Goal: Check status: Check status

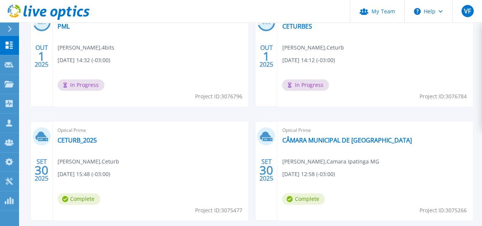
scroll to position [298, 0]
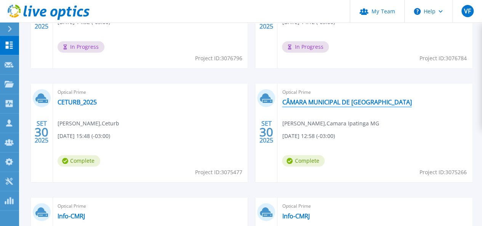
click at [282, 100] on link "CÂMARA MUNICIPAL DE [GEOGRAPHIC_DATA]" at bounding box center [347, 102] width 130 height 8
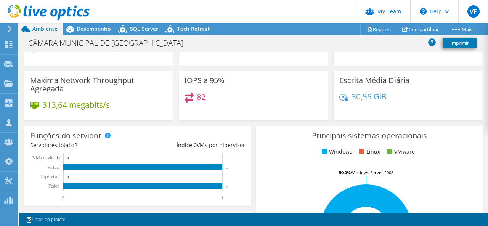
scroll to position [38, 0]
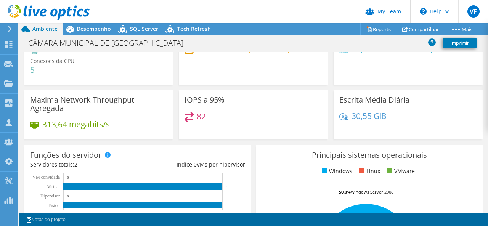
click at [429, 173] on ul "Windows Linux VMware" at bounding box center [369, 171] width 215 height 9
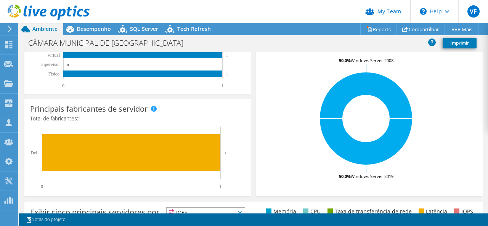
scroll to position [191, 0]
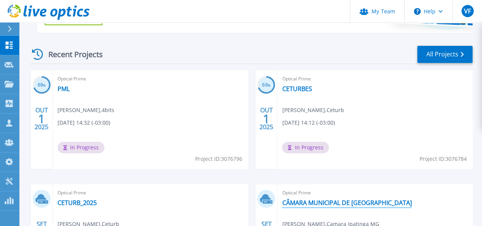
scroll to position [184, 0]
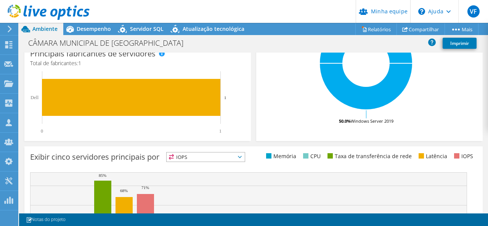
scroll to position [229, 0]
